Goal: Task Accomplishment & Management: Use online tool/utility

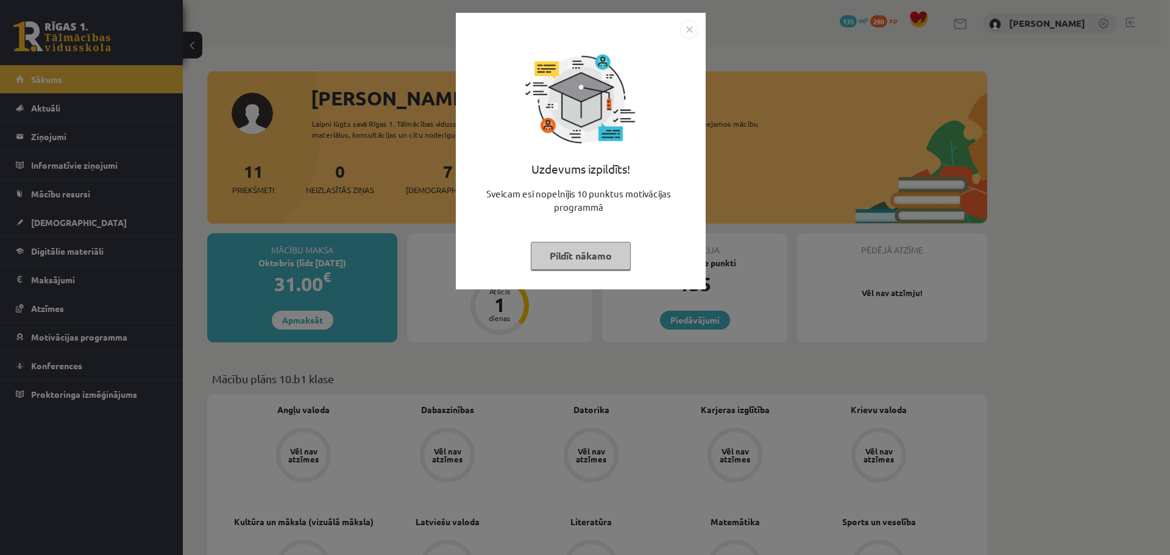
click at [586, 253] on button "Pildīt nākamo" at bounding box center [581, 256] width 100 height 28
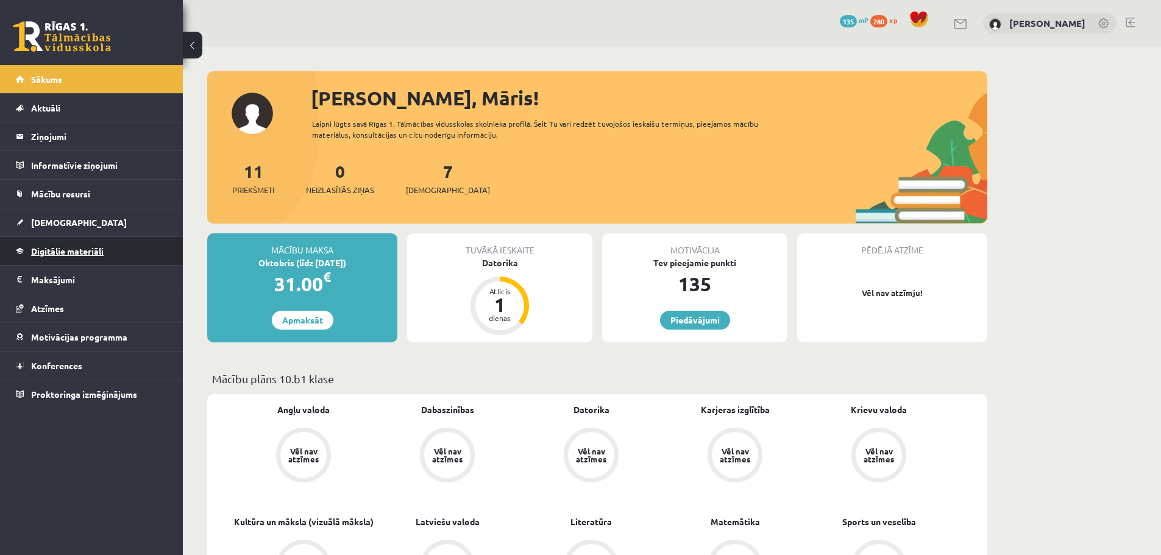
click at [82, 251] on span "Digitālie materiāli" at bounding box center [67, 251] width 73 height 11
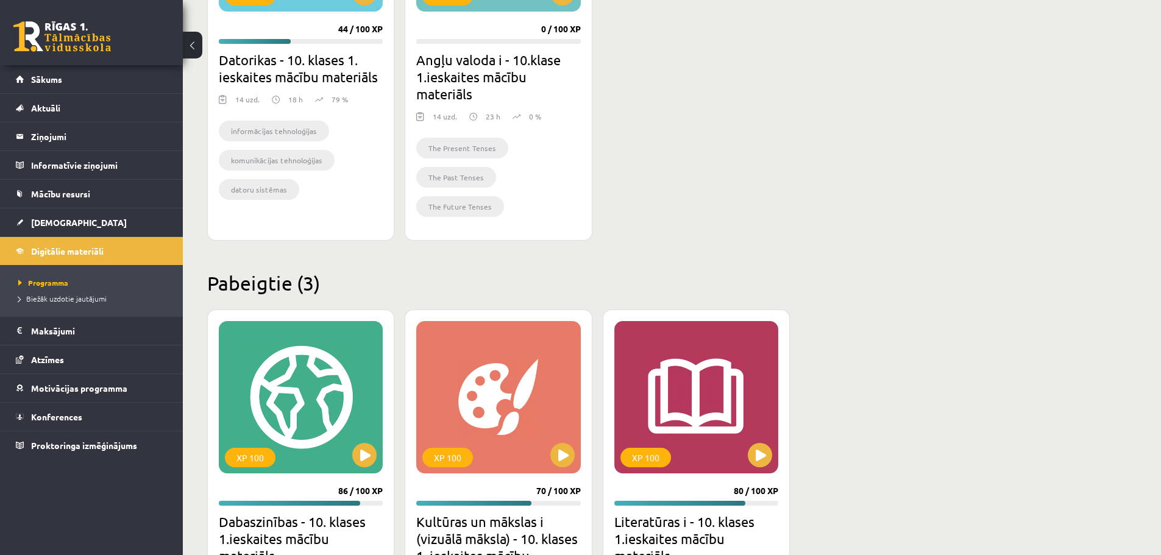
scroll to position [488, 0]
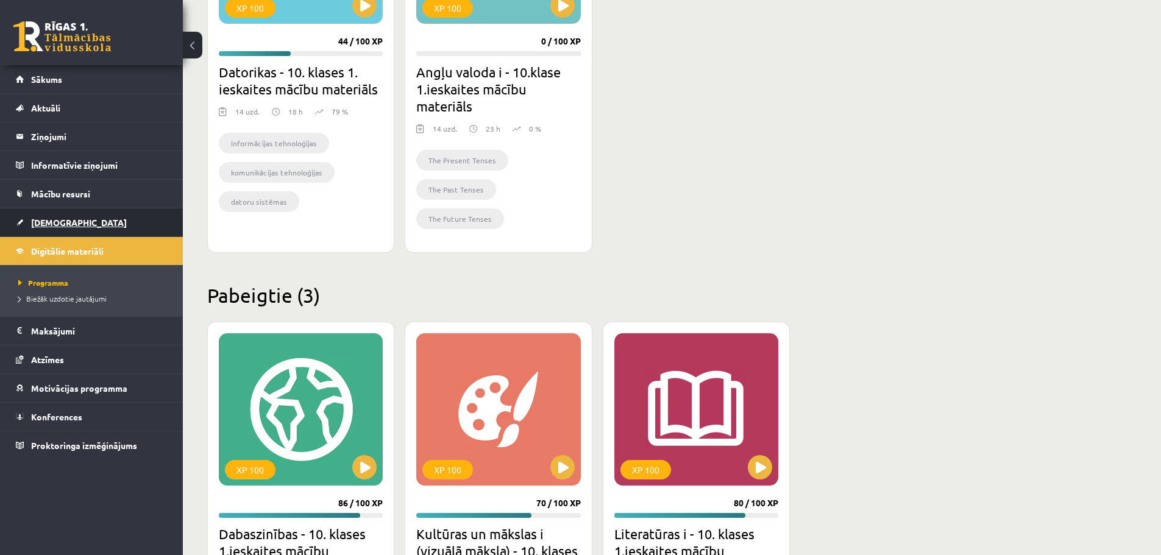
click at [79, 220] on link "[DEMOGRAPHIC_DATA]" at bounding box center [92, 222] width 152 height 28
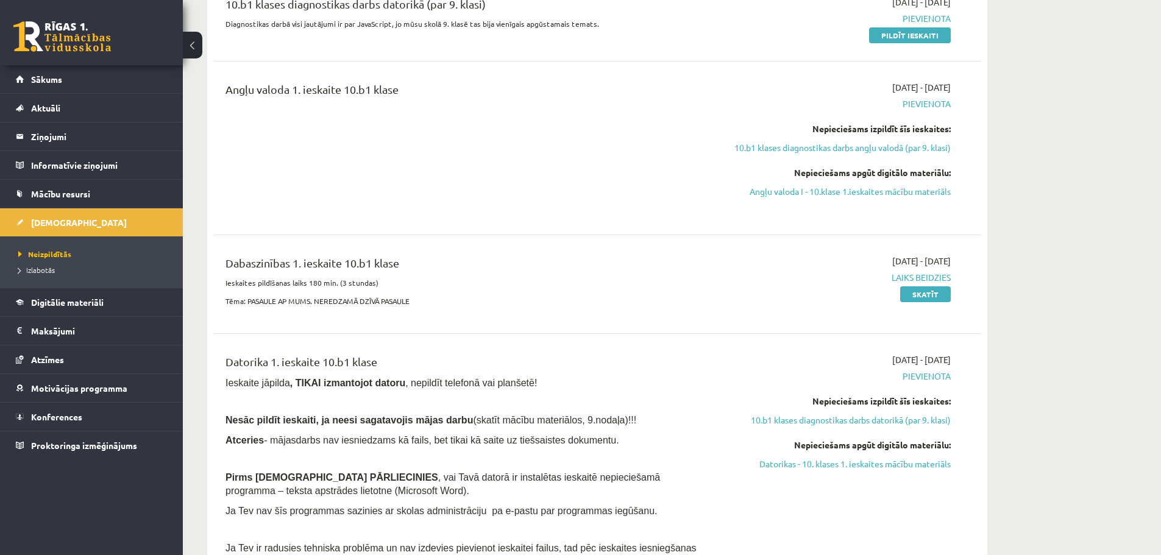
scroll to position [244, 0]
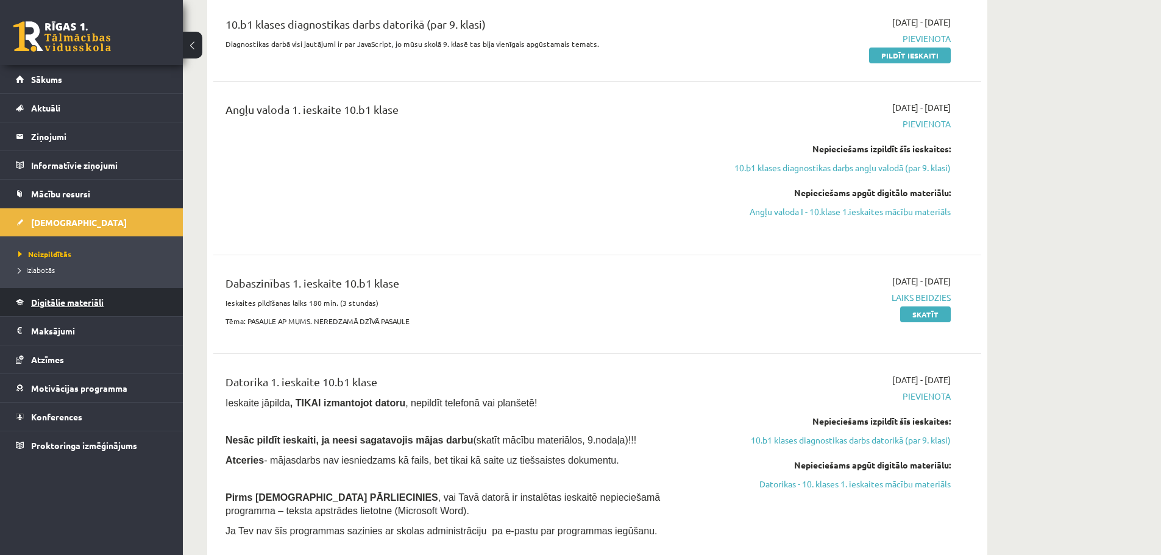
click at [111, 299] on link "Digitālie materiāli" at bounding box center [92, 302] width 152 height 28
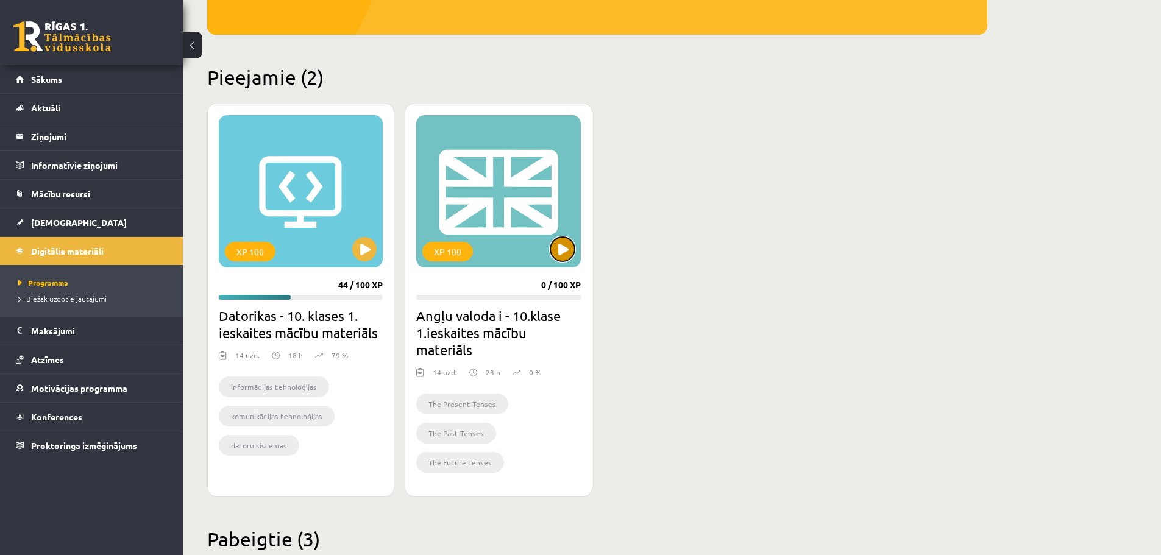
click at [561, 250] on button at bounding box center [562, 249] width 24 height 24
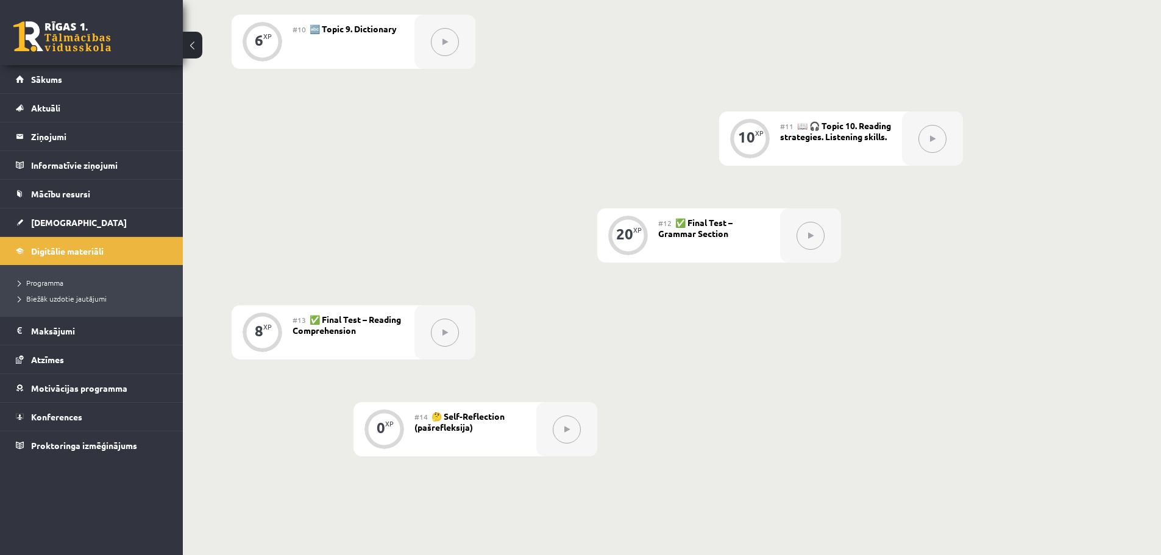
scroll to position [1280, 0]
